Goal: Information Seeking & Learning: Learn about a topic

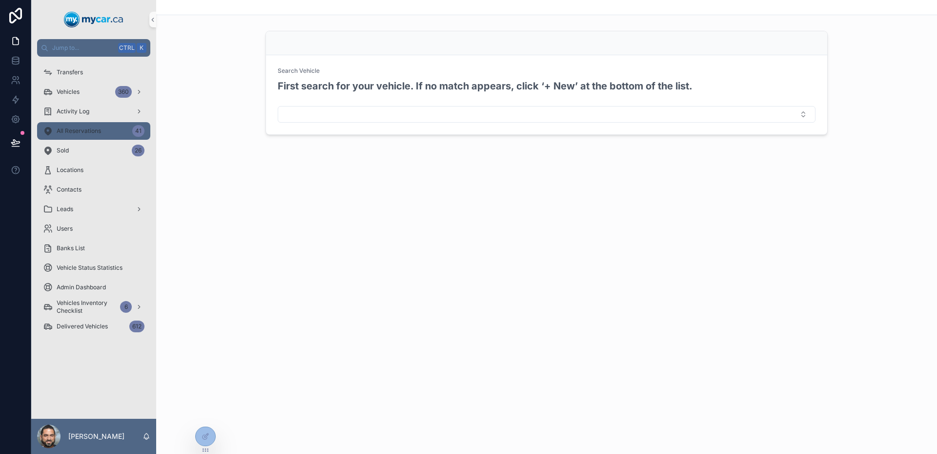
click at [85, 129] on span "All Reservations" at bounding box center [79, 131] width 44 height 8
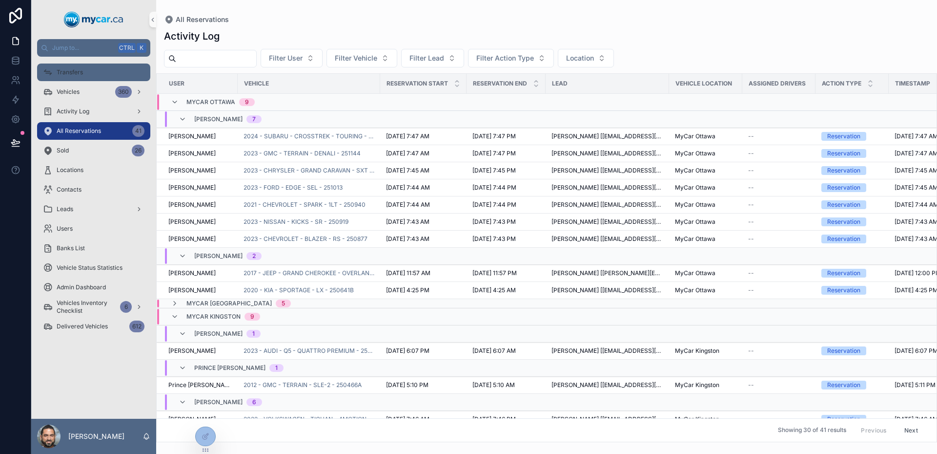
click at [96, 77] on div "Transfers" at bounding box center [94, 72] width 102 height 16
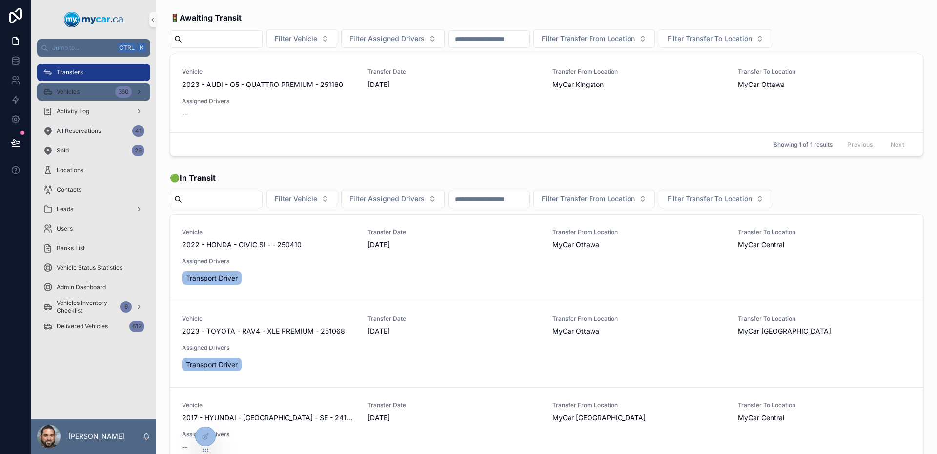
click at [80, 88] on div "Vehicles 360" at bounding box center [94, 92] width 102 height 16
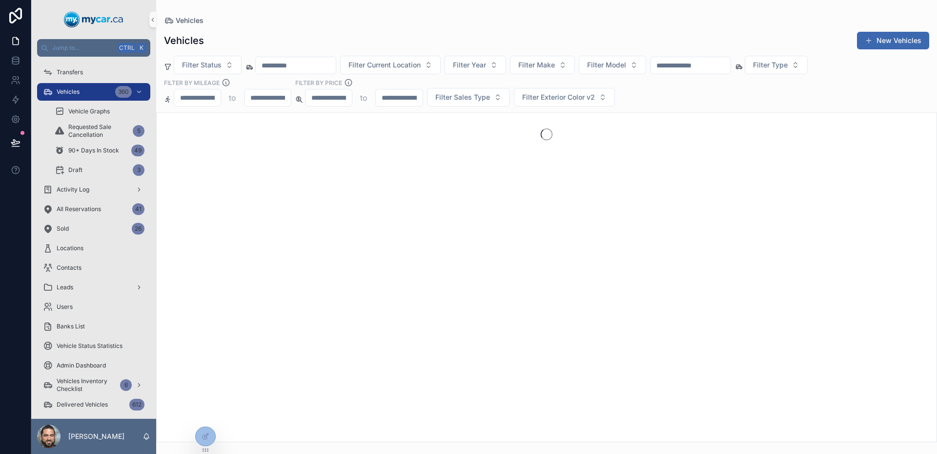
click at [726, 70] on input "scrollable content" at bounding box center [691, 66] width 80 height 14
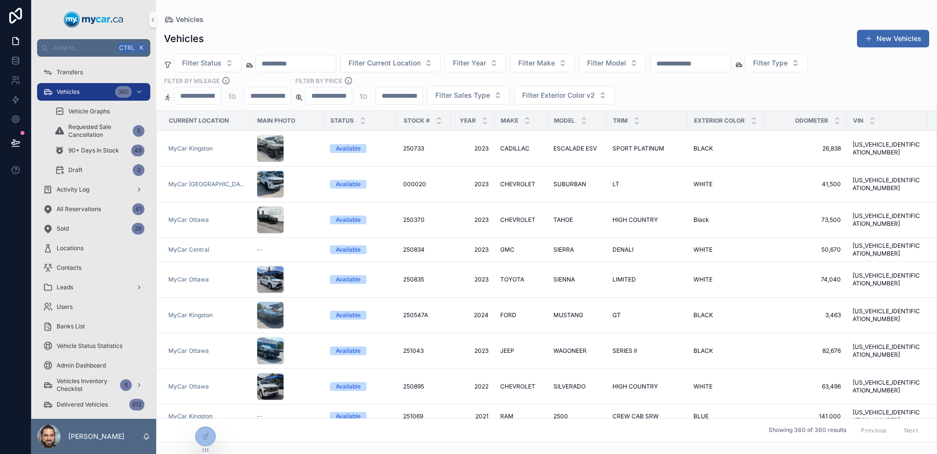
click at [295, 60] on input "scrollable content" at bounding box center [296, 64] width 80 height 14
type input "*"
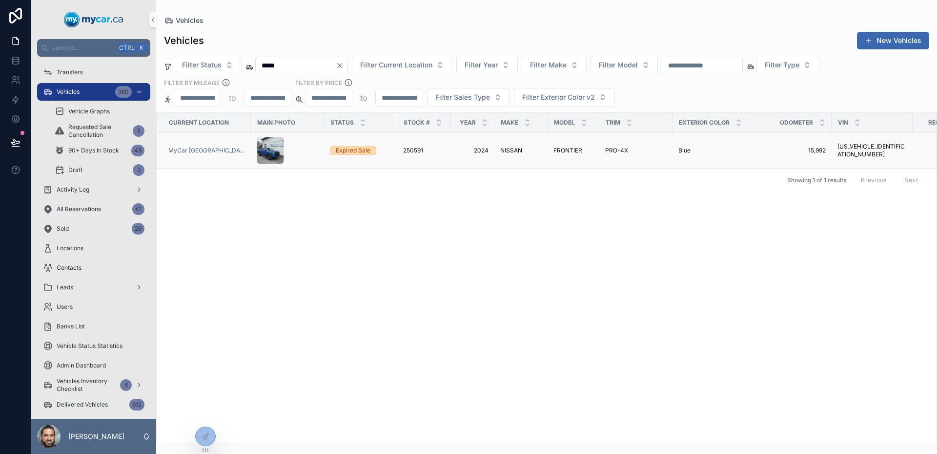
type input "*****"
click at [217, 147] on div "MyCar [GEOGRAPHIC_DATA]" at bounding box center [206, 150] width 77 height 8
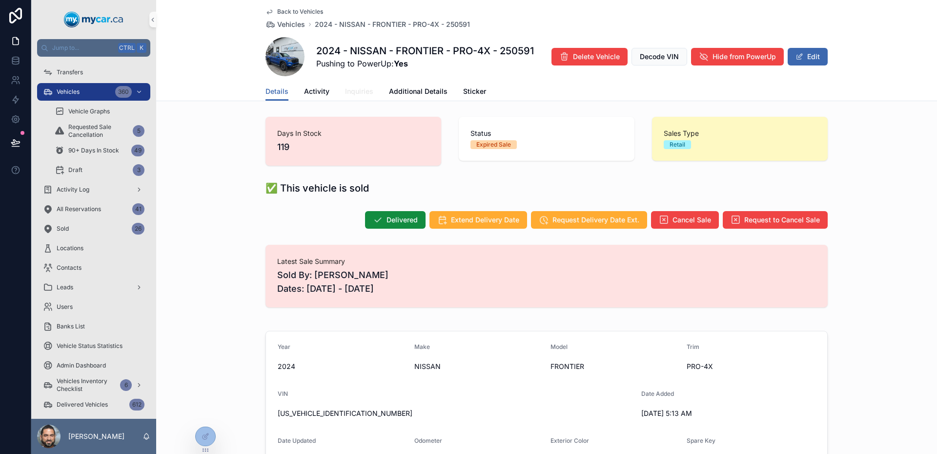
click at [345, 86] on link "Inquiries" at bounding box center [359, 93] width 28 height 20
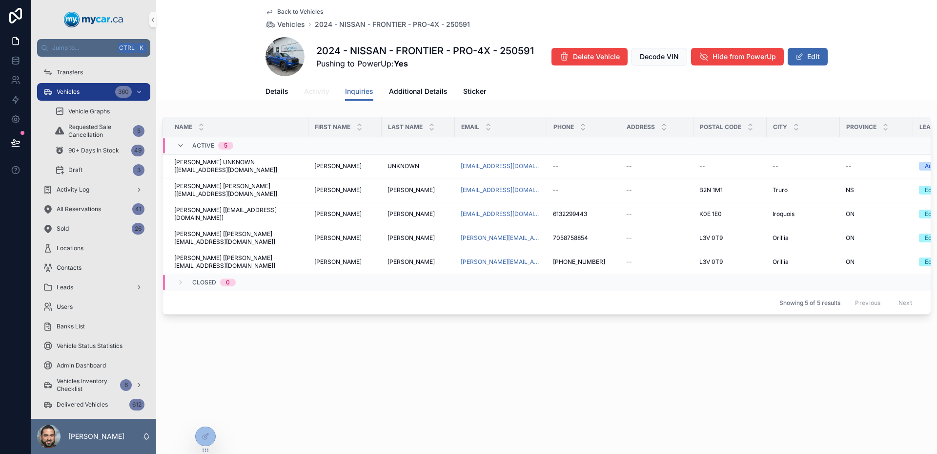
click at [322, 89] on span "Activity" at bounding box center [316, 91] width 25 height 10
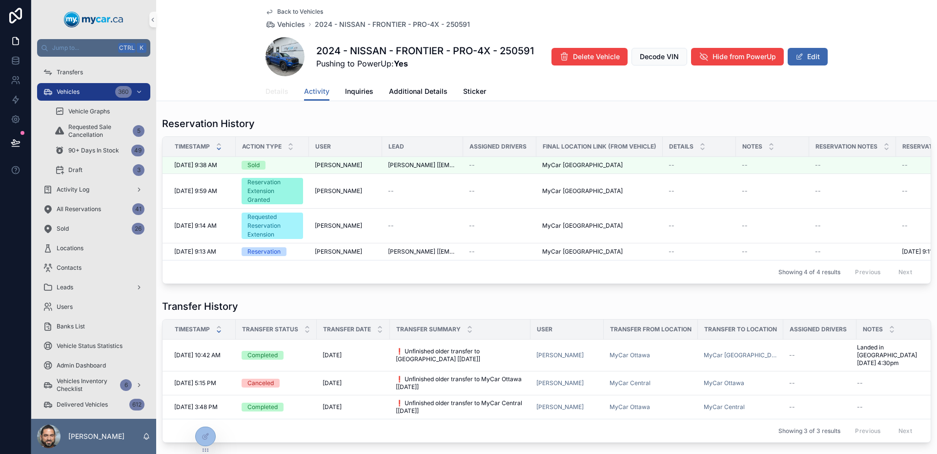
click at [273, 87] on span "Details" at bounding box center [277, 91] width 23 height 10
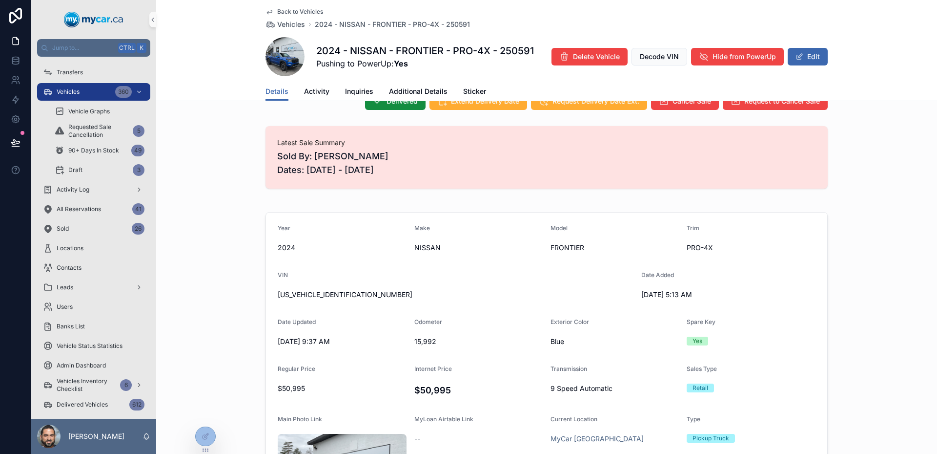
scroll to position [98, 0]
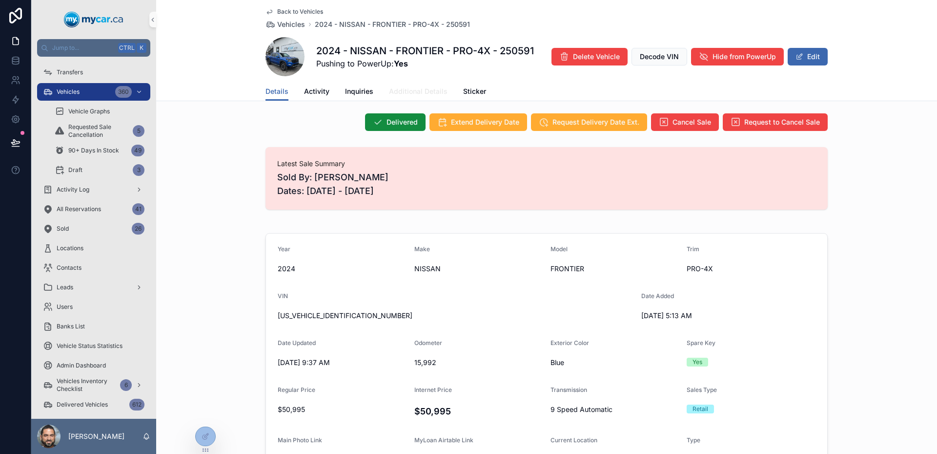
click at [403, 90] on span "Additional Details" at bounding box center [418, 91] width 59 height 10
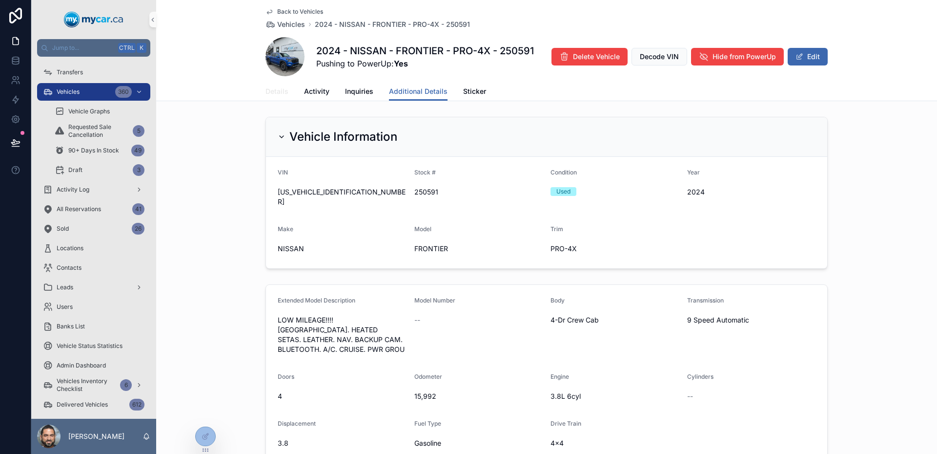
click at [269, 92] on span "Details" at bounding box center [277, 91] width 23 height 10
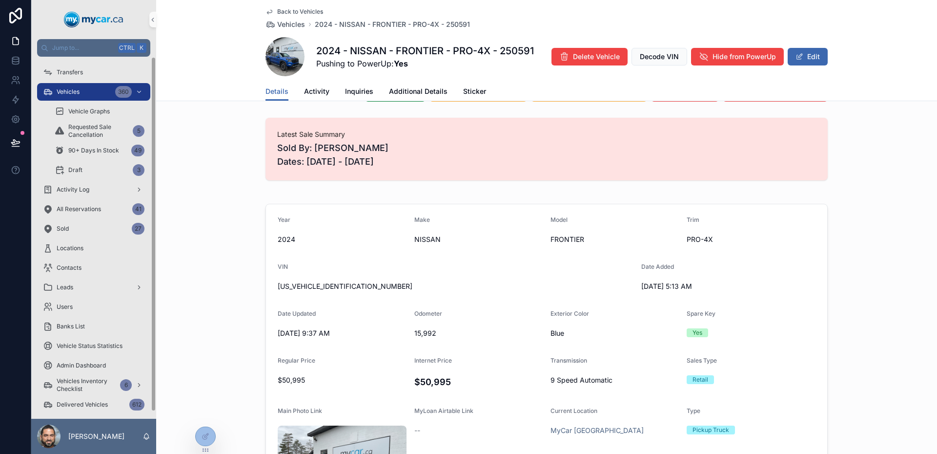
scroll to position [195, 0]
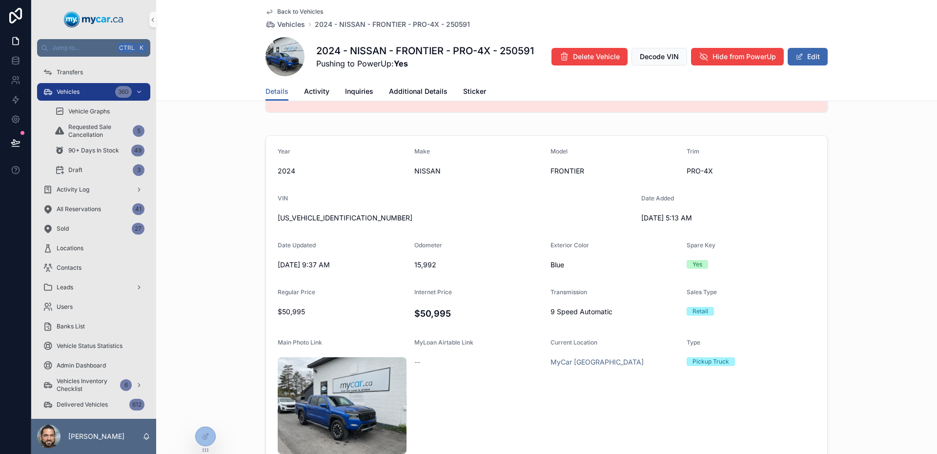
click at [431, 314] on h4 "$50,995" at bounding box center [478, 313] width 129 height 13
drag, startPoint x: 431, startPoint y: 314, endPoint x: 419, endPoint y: 313, distance: 11.3
click at [419, 313] on h4 "$50,995" at bounding box center [478, 313] width 129 height 13
click at [275, 284] on form "Year [DATE] Make NISSAN Model FRONTIER Trim PRO-4X VIN [US_VEHICLE_IDENTIFICATI…" at bounding box center [546, 325] width 561 height 379
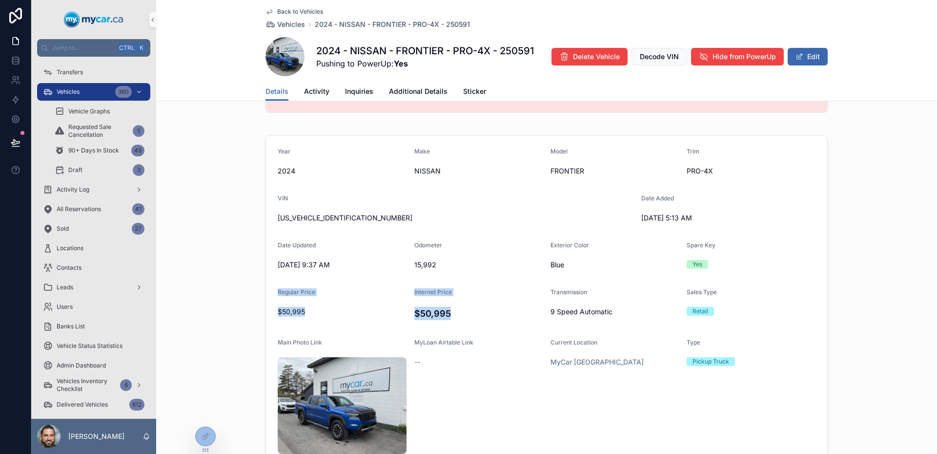
drag, startPoint x: 275, startPoint y: 284, endPoint x: 452, endPoint y: 312, distance: 179.5
click at [452, 312] on form "Year [DATE] Make NISSAN Model FRONTIER Trim PRO-4X VIN [US_VEHICLE_IDENTIFICATI…" at bounding box center [546, 325] width 561 height 379
click at [452, 312] on h4 "$50,995" at bounding box center [478, 313] width 129 height 13
drag, startPoint x: 452, startPoint y: 312, endPoint x: 275, endPoint y: 289, distance: 178.2
click at [278, 299] on form "Year [DATE] Make NISSAN Model FRONTIER Trim PRO-4X VIN [US_VEHICLE_IDENTIFICATI…" at bounding box center [546, 325] width 561 height 379
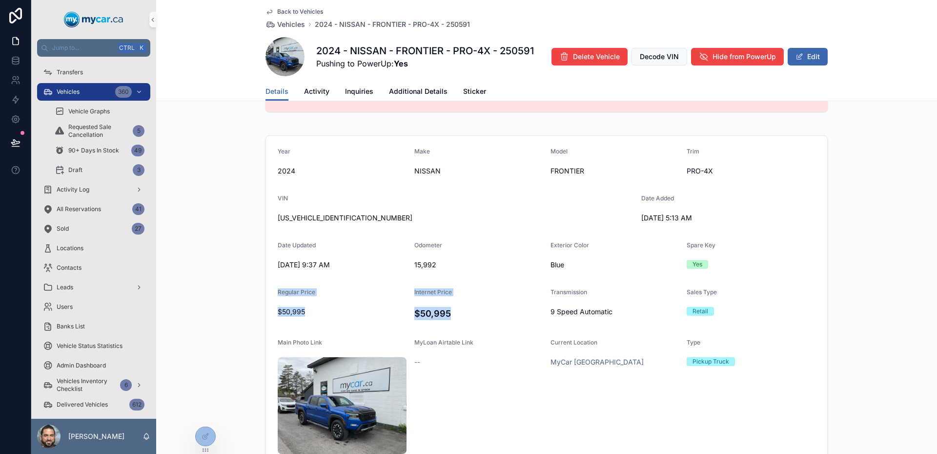
click at [278, 289] on span "Regular Price" at bounding box center [297, 291] width 38 height 7
drag, startPoint x: 275, startPoint y: 289, endPoint x: 413, endPoint y: 308, distance: 139.4
click at [413, 308] on form "Year [DATE] Make NISSAN Model FRONTIER Trim PRO-4X VIN [US_VEHICLE_IDENTIFICATI…" at bounding box center [546, 325] width 561 height 379
click at [414, 308] on h4 "$50,995" at bounding box center [478, 313] width 129 height 13
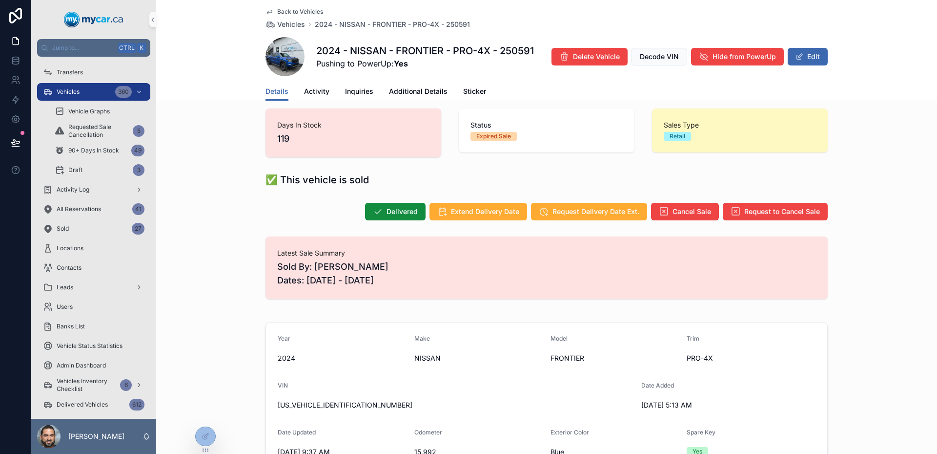
scroll to position [0, 0]
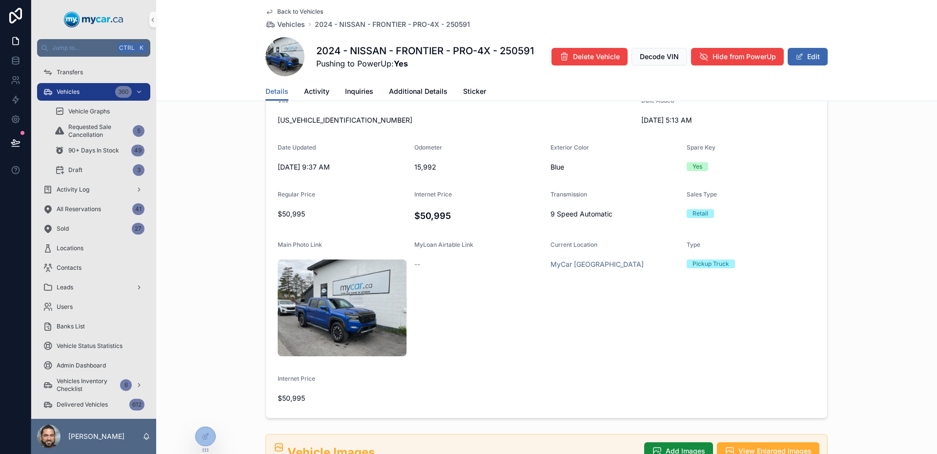
click at [301, 374] on div "Internet Price" at bounding box center [342, 380] width 129 height 12
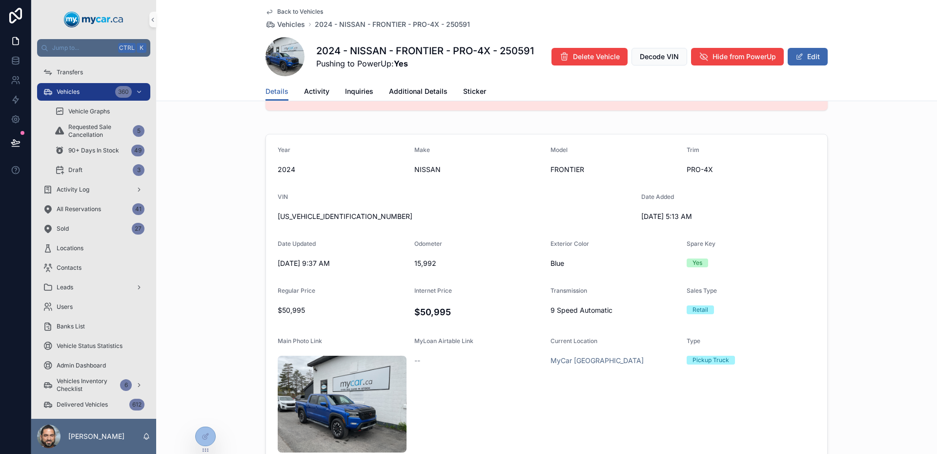
scroll to position [98, 0]
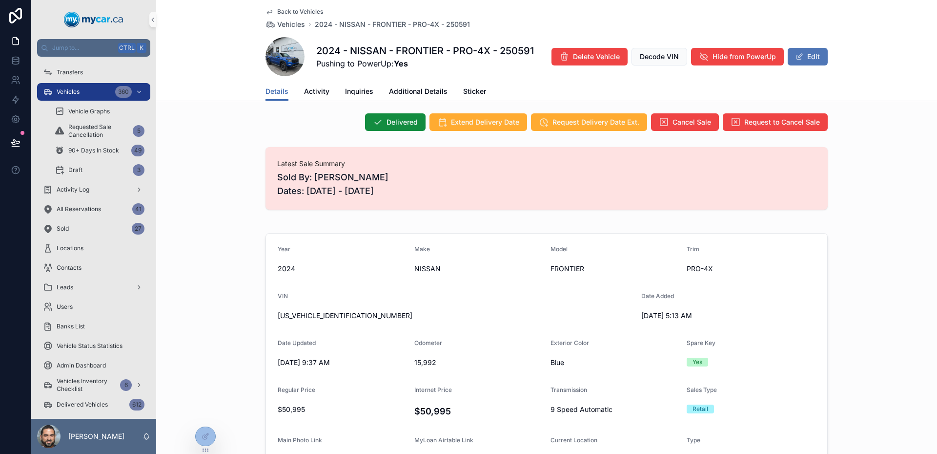
click at [809, 60] on button "Edit" at bounding box center [808, 57] width 40 height 18
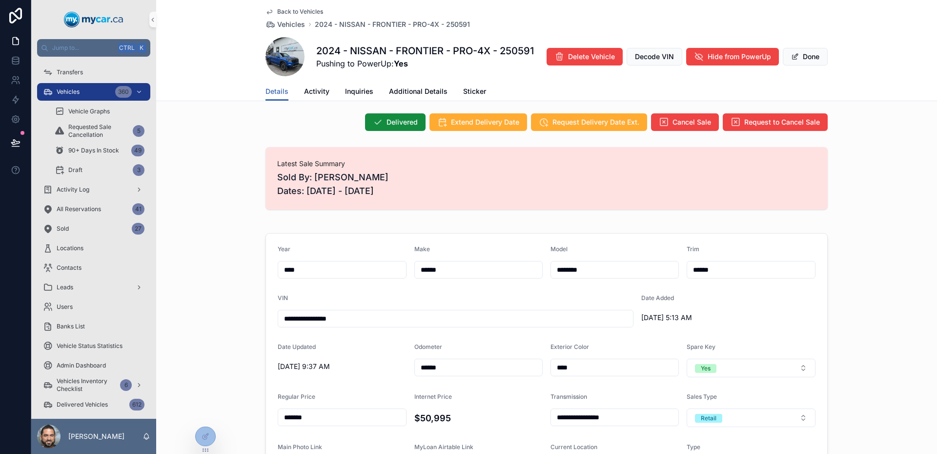
scroll to position [293, 0]
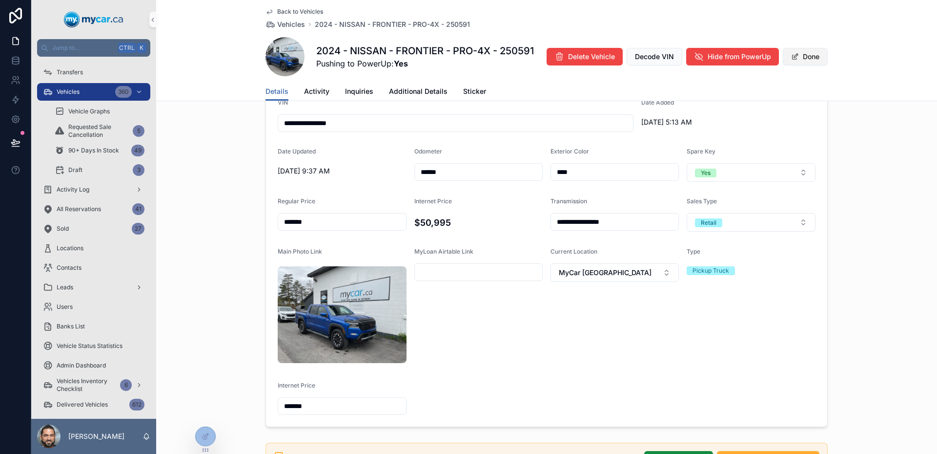
click at [823, 51] on button "Done" at bounding box center [805, 57] width 45 height 18
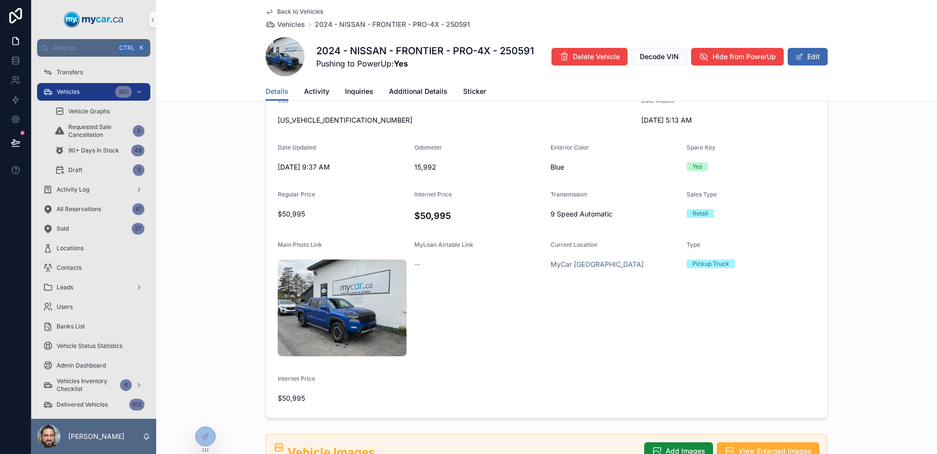
click at [474, 319] on form "Year [DATE] Make NISSAN Model FRONTIER Trim PRO-4X VIN [US_VEHICLE_IDENTIFICATI…" at bounding box center [546, 227] width 561 height 379
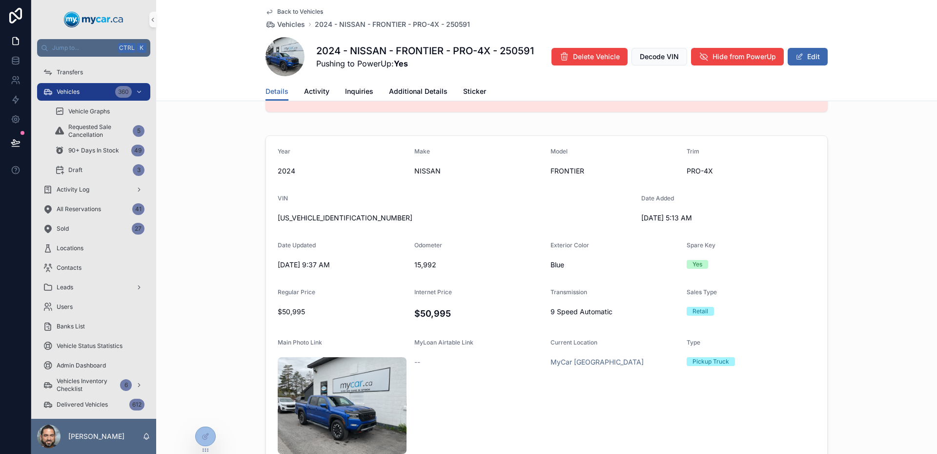
click at [348, 78] on div "Back to Vehicles Vehicles 2024 - NISSAN - FRONTIER - PRO-4X - 250591 2024 - NIS…" at bounding box center [547, 41] width 562 height 82
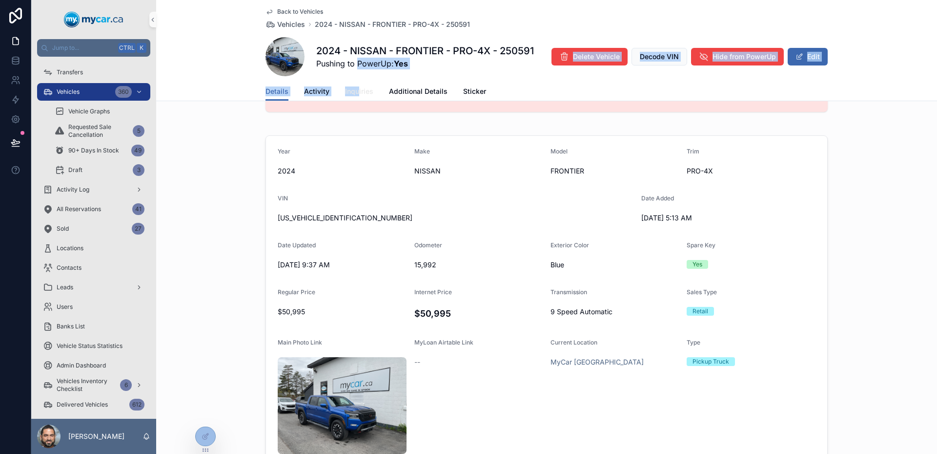
click at [355, 83] on div "Back to Vehicles Vehicles 2024 - NISSAN - FRONTIER - PRO-4X - 250591 2024 - NIS…" at bounding box center [546, 50] width 781 height 101
click at [359, 92] on span "Inquiries" at bounding box center [359, 91] width 28 height 10
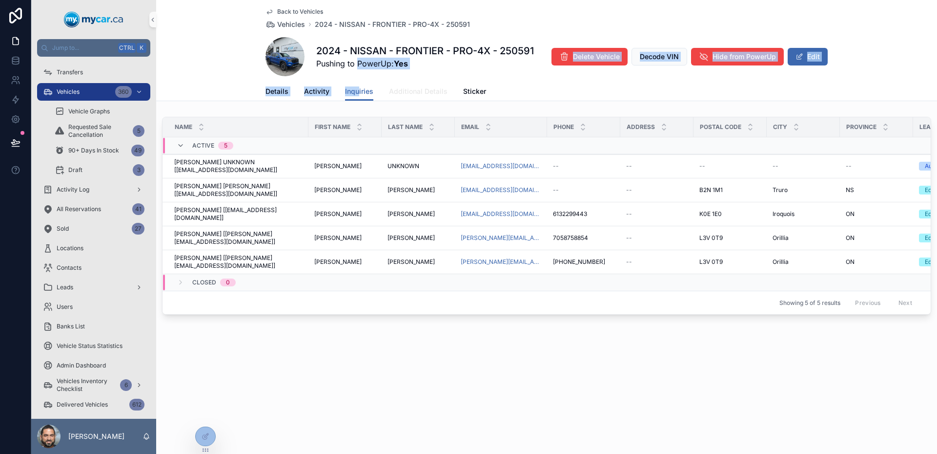
click at [403, 87] on span "Additional Details" at bounding box center [418, 91] width 59 height 10
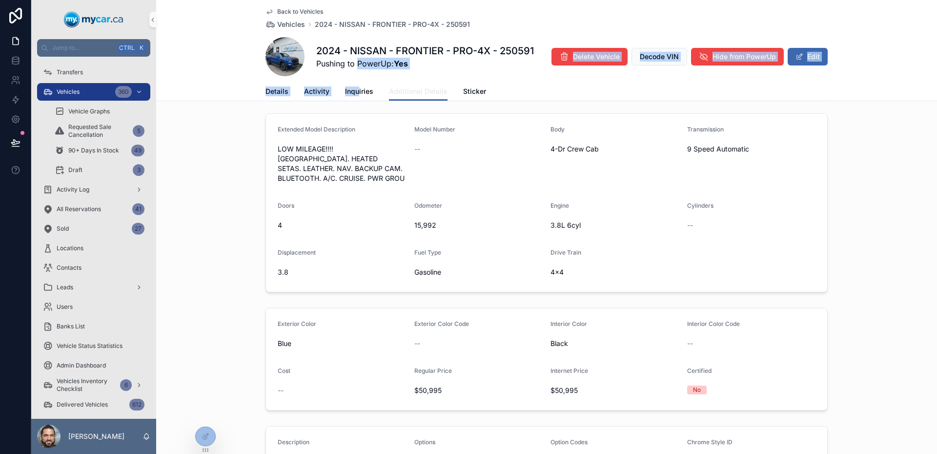
scroll to position [195, 0]
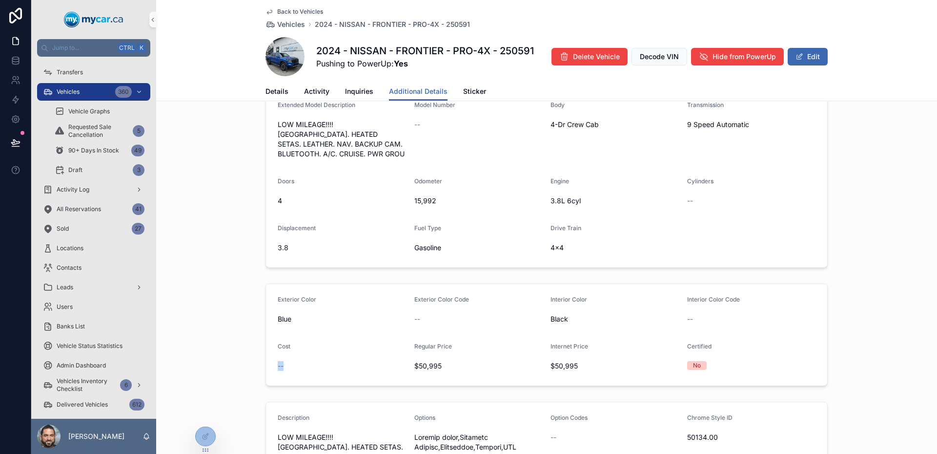
drag, startPoint x: 280, startPoint y: 347, endPoint x: 271, endPoint y: 323, distance: 25.5
click at [271, 323] on form "Exterior Color Blue Exterior Color Code -- Interior Color Black Interior Color …" at bounding box center [546, 335] width 561 height 102
click at [266, 93] on span "Details" at bounding box center [277, 91] width 23 height 10
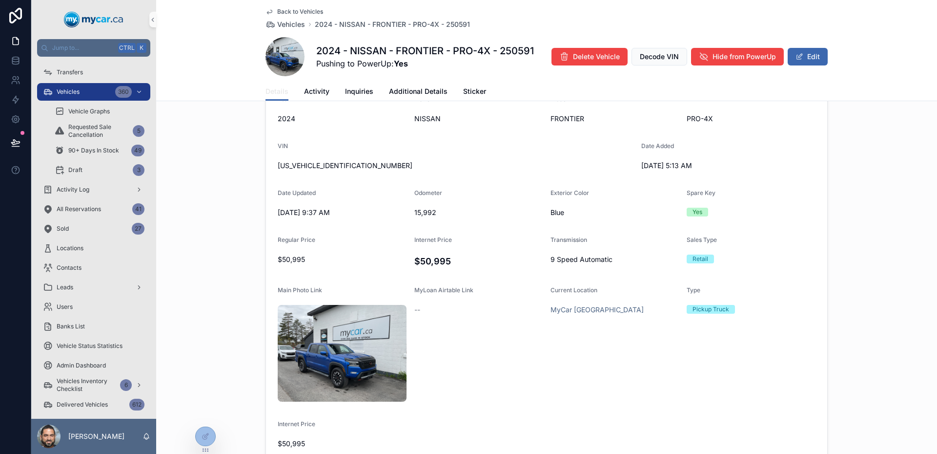
scroll to position [195, 0]
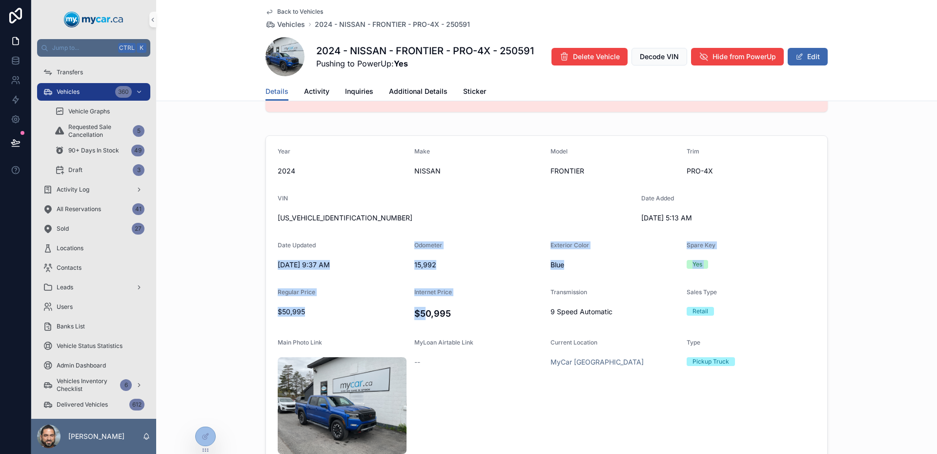
drag, startPoint x: 269, startPoint y: 280, endPoint x: 440, endPoint y: 312, distance: 174.4
click at [423, 319] on form "Year [DATE] Make NISSAN Model FRONTIER Trim PRO-4X VIN [US_VEHICLE_IDENTIFICATI…" at bounding box center [546, 325] width 561 height 379
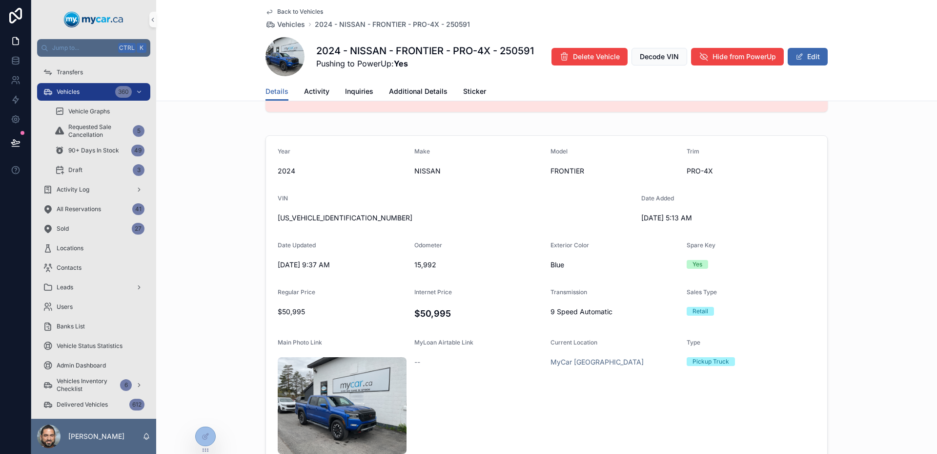
click at [440, 312] on h4 "$50,995" at bounding box center [478, 313] width 129 height 13
click at [342, 79] on div "Back to Vehicles Vehicles 2024 - NISSAN - FRONTIER - PRO-4X - 250591 2024 - NIS…" at bounding box center [547, 41] width 562 height 82
click at [346, 87] on span "Inquiries" at bounding box center [359, 91] width 28 height 10
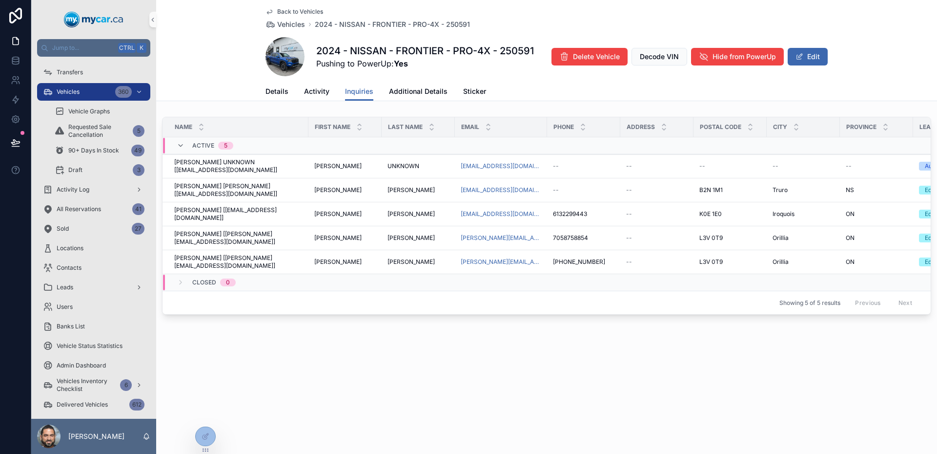
click at [413, 77] on div "Back to Vehicles Vehicles 2024 - NISSAN - FRONTIER - PRO-4X - 250591 2024 - NIS…" at bounding box center [547, 41] width 562 height 82
drag, startPoint x: 416, startPoint y: 84, endPoint x: 418, endPoint y: 90, distance: 6.6
click at [417, 85] on link "Additional Details" at bounding box center [418, 93] width 59 height 20
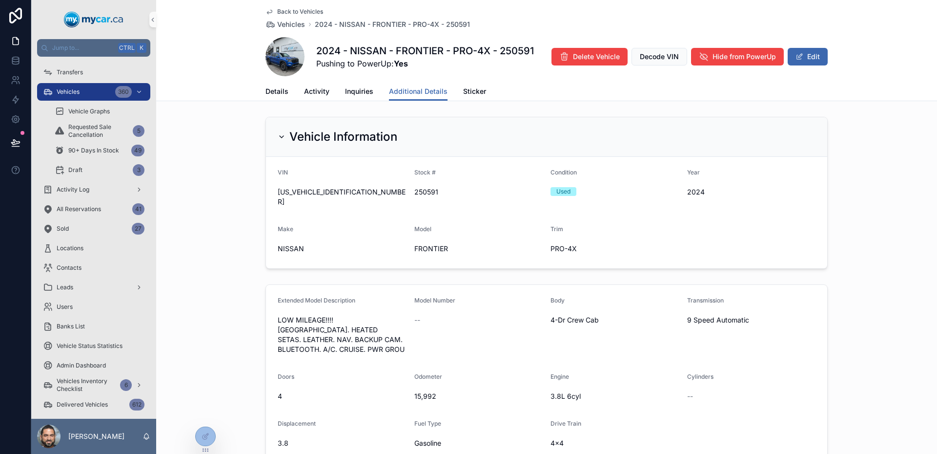
click at [228, 202] on div "Vehicle Information VIN [US_VEHICLE_IDENTIFICATION_NUMBER] Stock # 250591 Condi…" at bounding box center [546, 193] width 781 height 160
click at [274, 95] on span "Details" at bounding box center [277, 91] width 23 height 10
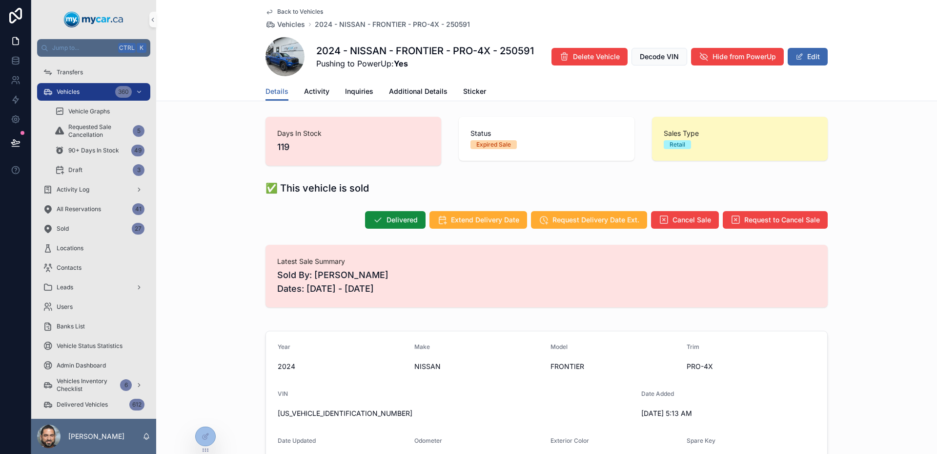
drag, startPoint x: 267, startPoint y: 260, endPoint x: 459, endPoint y: 304, distance: 196.8
click at [459, 304] on div "Latest Sale Summary Sold By: [PERSON_NAME] Dates: [DATE] - [DATE]" at bounding box center [547, 276] width 562 height 62
drag, startPoint x: 334, startPoint y: 271, endPoint x: 220, endPoint y: 256, distance: 114.7
click at [220, 256] on div "Latest Sale Summary Sold By: [PERSON_NAME] Dates: [DATE] - [DATE]" at bounding box center [546, 276] width 781 height 70
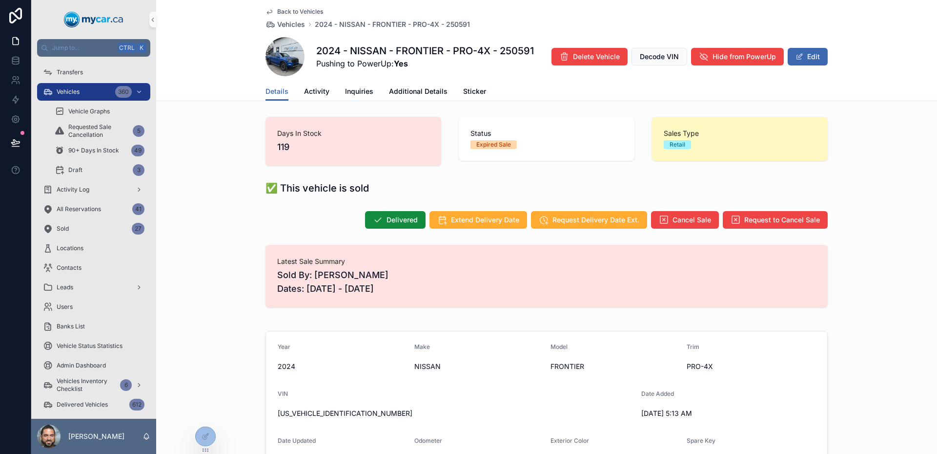
click at [220, 256] on div "Latest Sale Summary Sold By: [PERSON_NAME] Dates: [DATE] - [DATE]" at bounding box center [546, 276] width 781 height 70
drag, startPoint x: 220, startPoint y: 256, endPoint x: 427, endPoint y: 318, distance: 215.6
click at [415, 94] on span "Additional Details" at bounding box center [418, 91] width 59 height 10
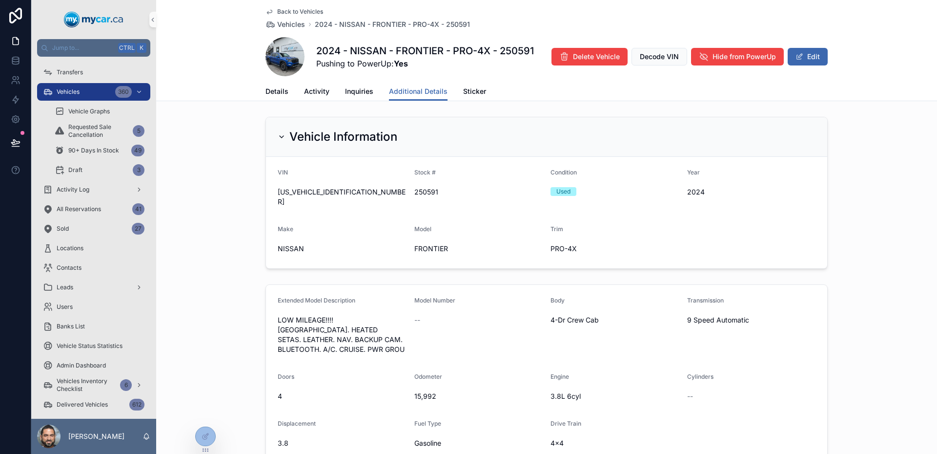
click at [362, 94] on span "Inquiries" at bounding box center [359, 91] width 28 height 10
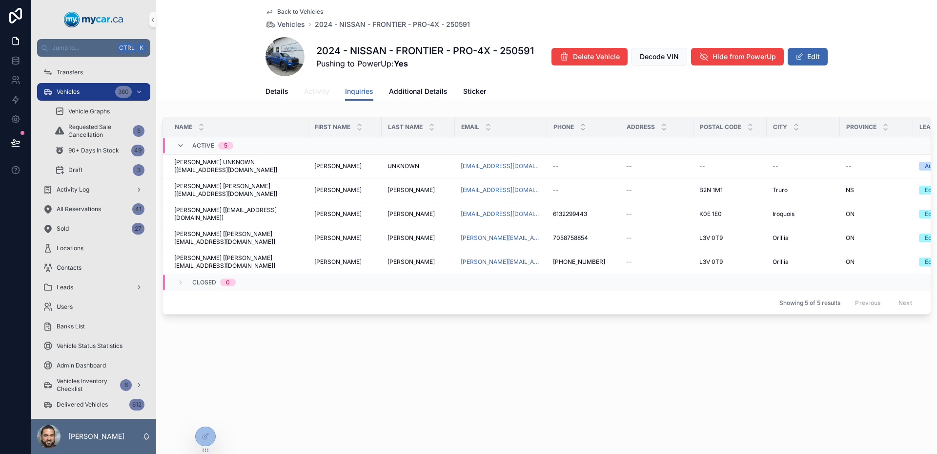
click at [320, 94] on span "Activity" at bounding box center [316, 91] width 25 height 10
